Goal: Task Accomplishment & Management: Manage account settings

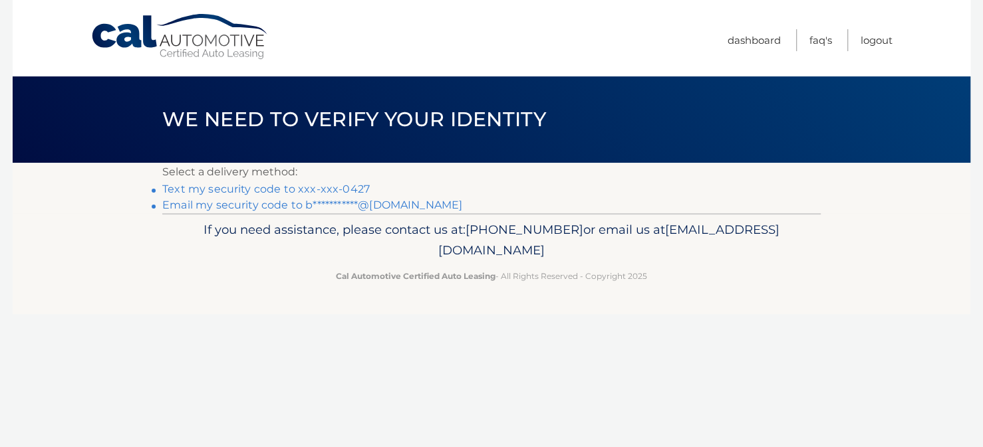
click at [347, 189] on link "Text my security code to xxx-xxx-0427" at bounding box center [265, 189] width 207 height 13
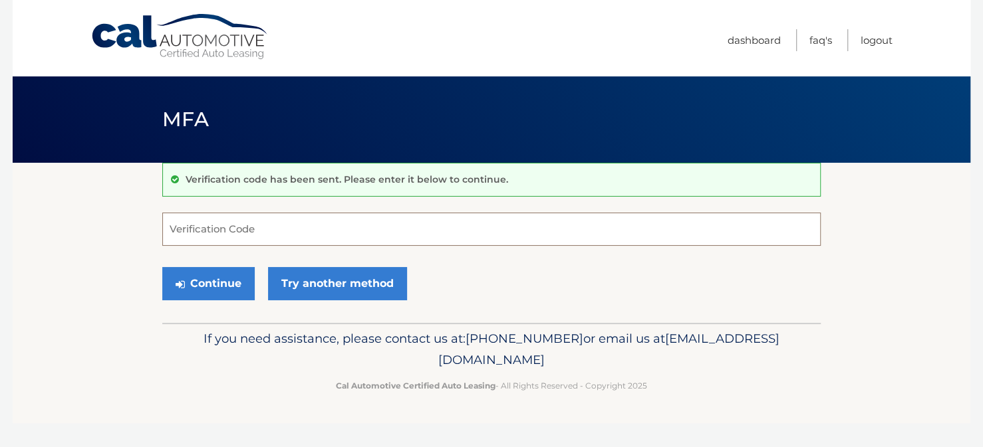
click at [304, 231] on input "Verification Code" at bounding box center [491, 229] width 658 height 33
type input "848400"
click at [176, 285] on icon "submit" at bounding box center [180, 284] width 9 height 11
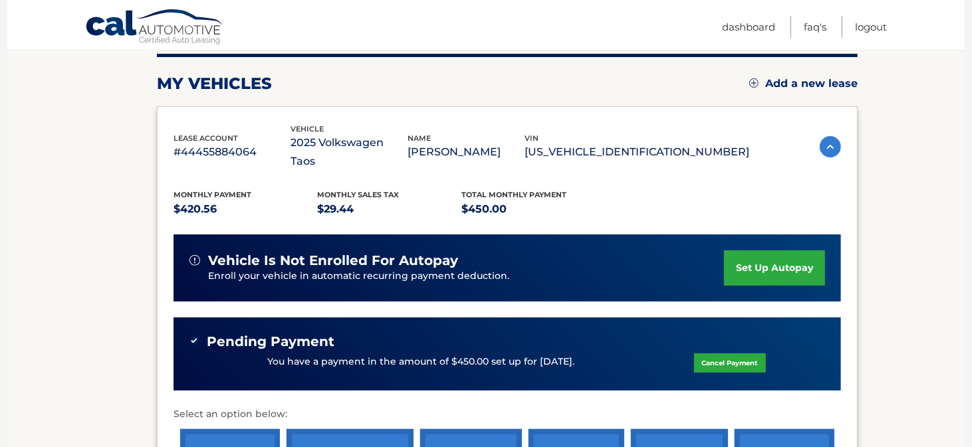
scroll to position [199, 0]
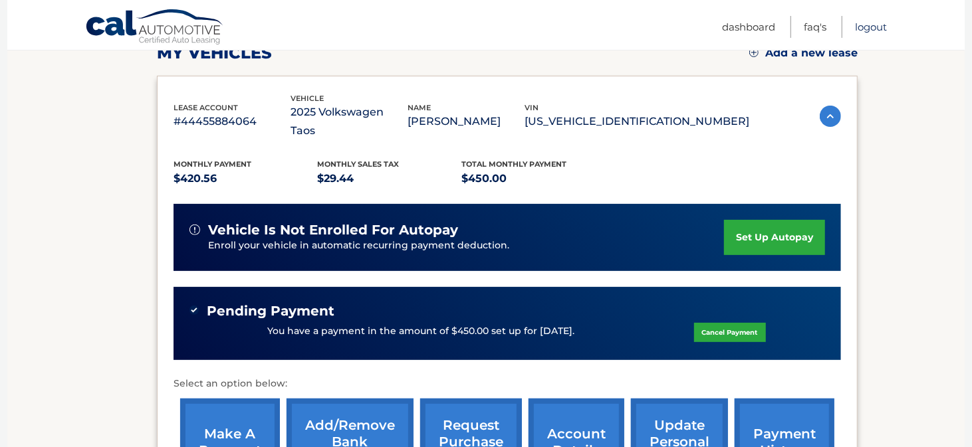
click at [868, 23] on link "Logout" at bounding box center [871, 27] width 32 height 22
